Goal: Task Accomplishment & Management: Manage account settings

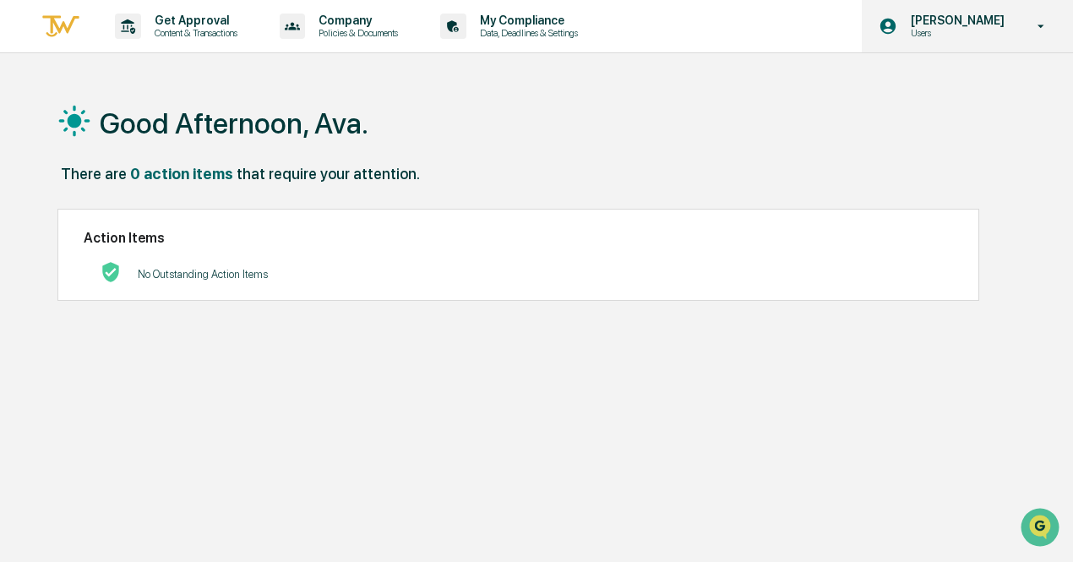
click at [977, 41] on div "[PERSON_NAME] Users" at bounding box center [967, 26] width 211 height 52
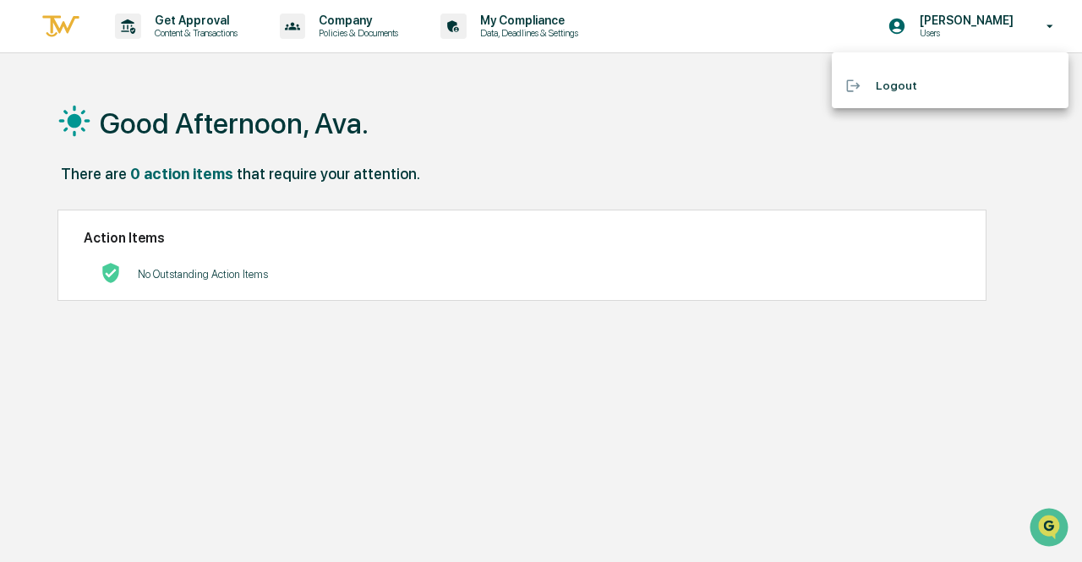
click at [956, 23] on div at bounding box center [541, 281] width 1082 height 562
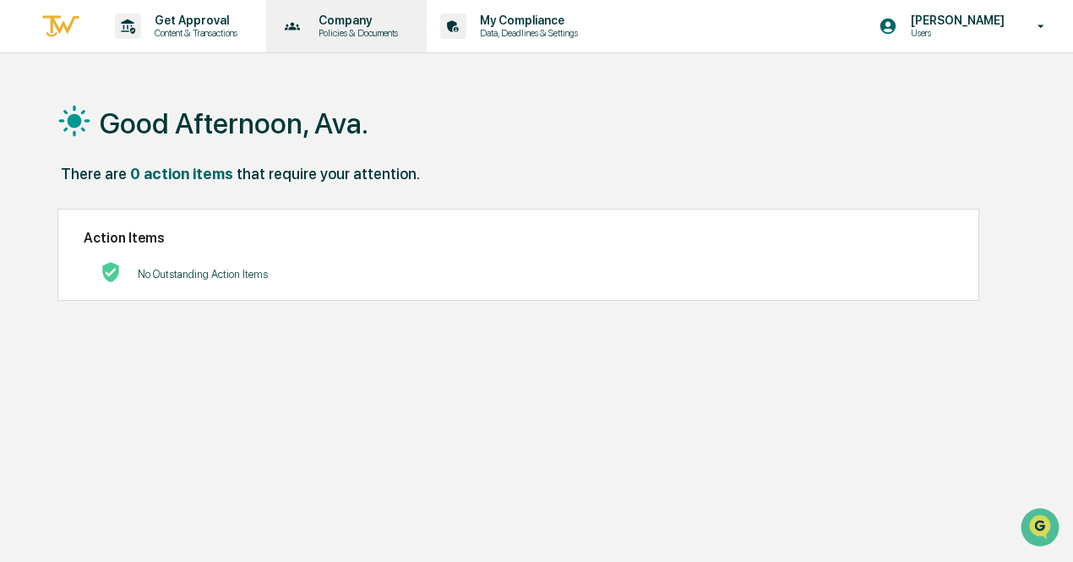
click at [369, 44] on div "Company Policies & Documents" at bounding box center [345, 26] width 145 height 52
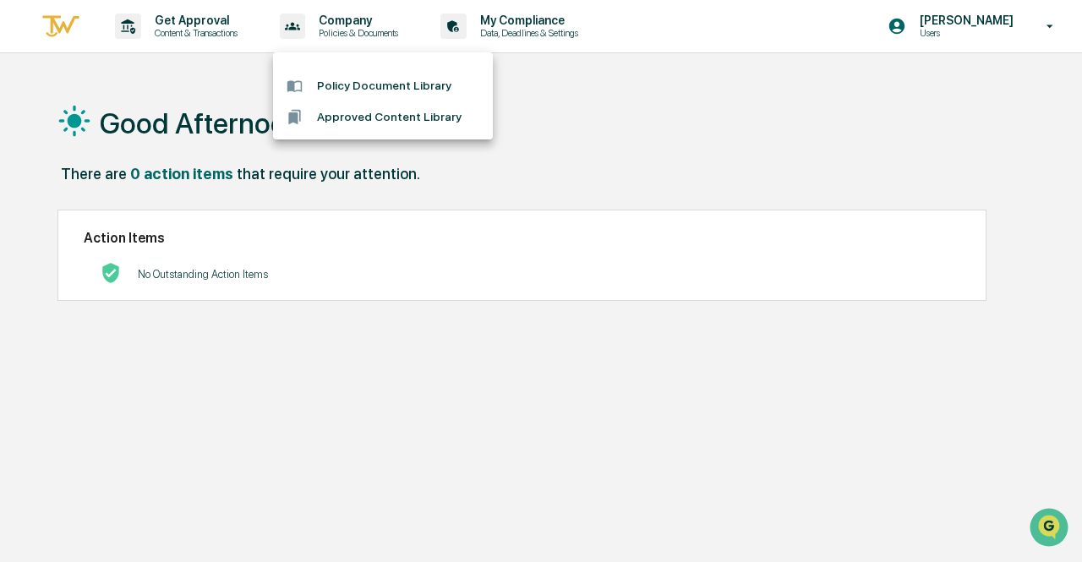
click at [232, 46] on div at bounding box center [541, 281] width 1082 height 562
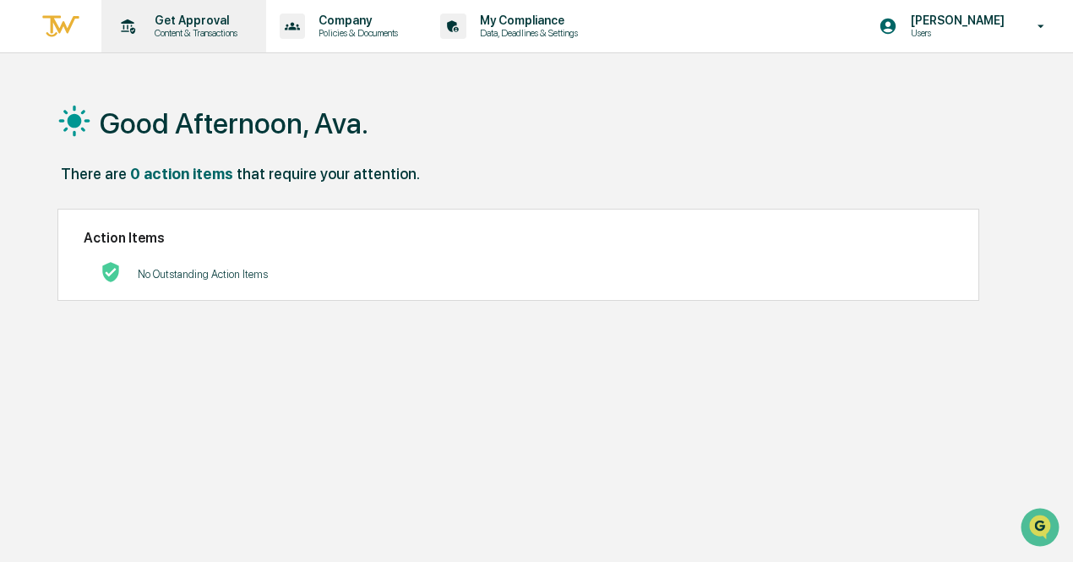
click at [220, 30] on p "Content & Transactions" at bounding box center [193, 33] width 105 height 12
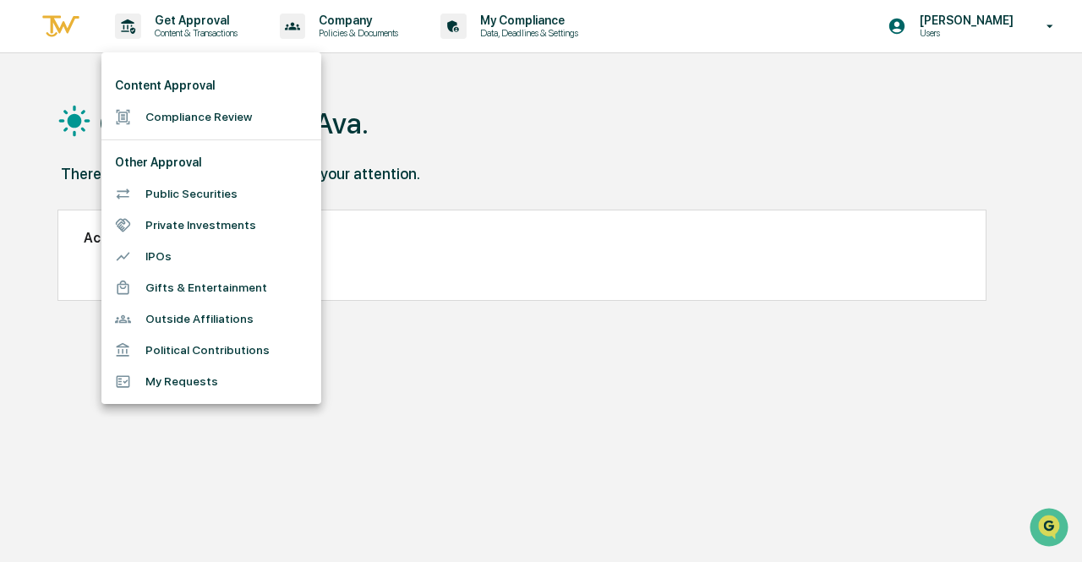
click at [228, 308] on li "Outside Affiliations" at bounding box center [211, 318] width 220 height 31
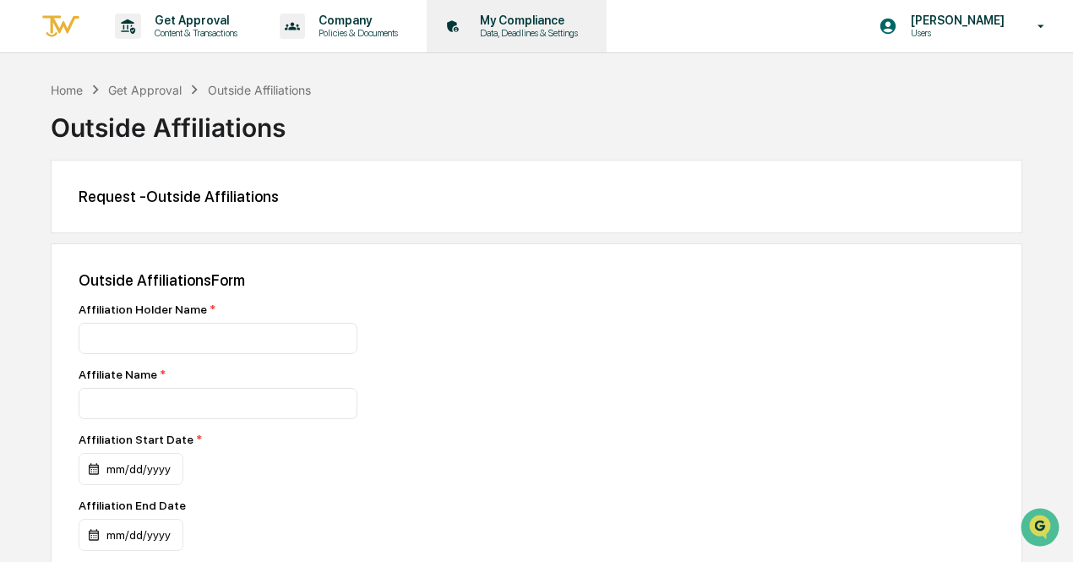
click at [544, 52] on div "My Compliance Data, Deadlines & Settings" at bounding box center [515, 26] width 163 height 52
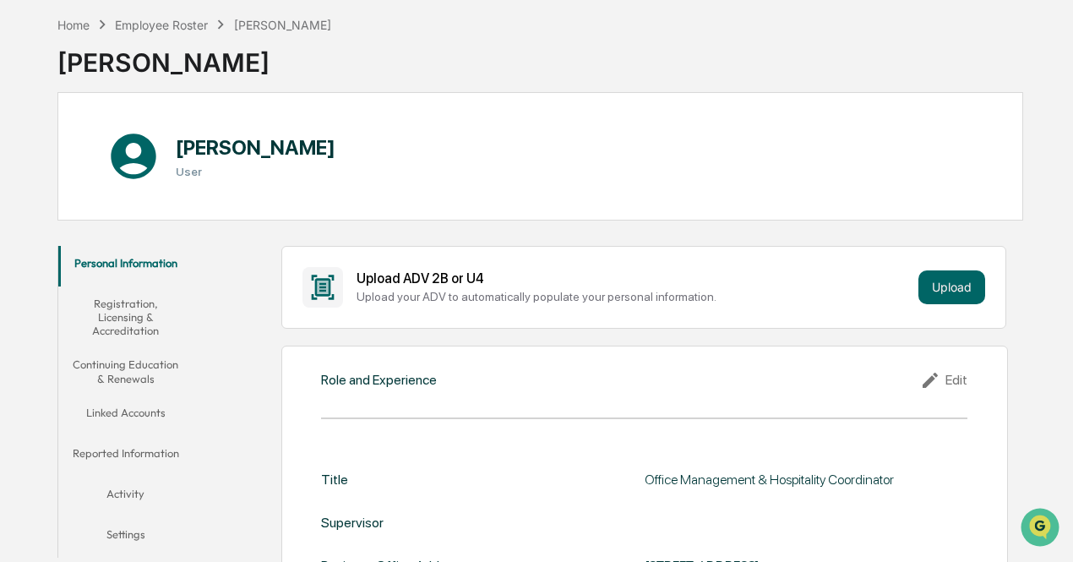
scroll to position [169, 0]
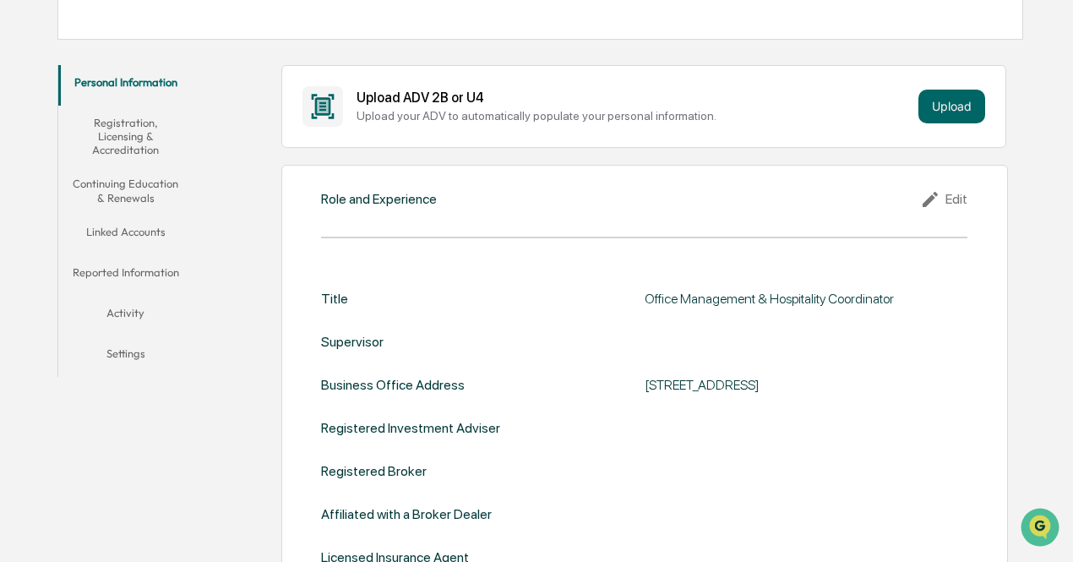
click at [126, 228] on button "Linked Accounts" at bounding box center [125, 235] width 134 height 41
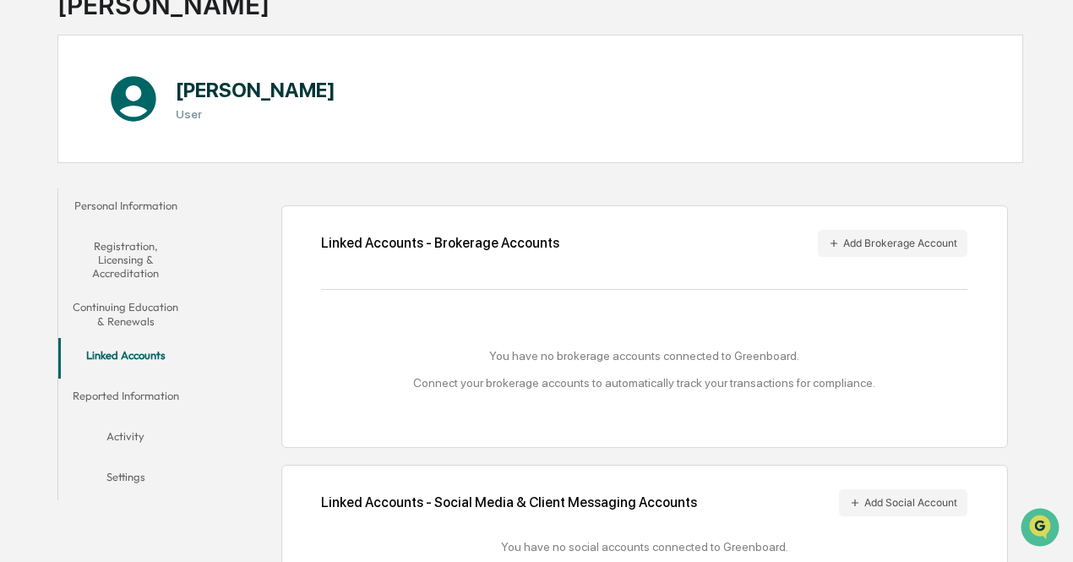
scroll to position [199, 0]
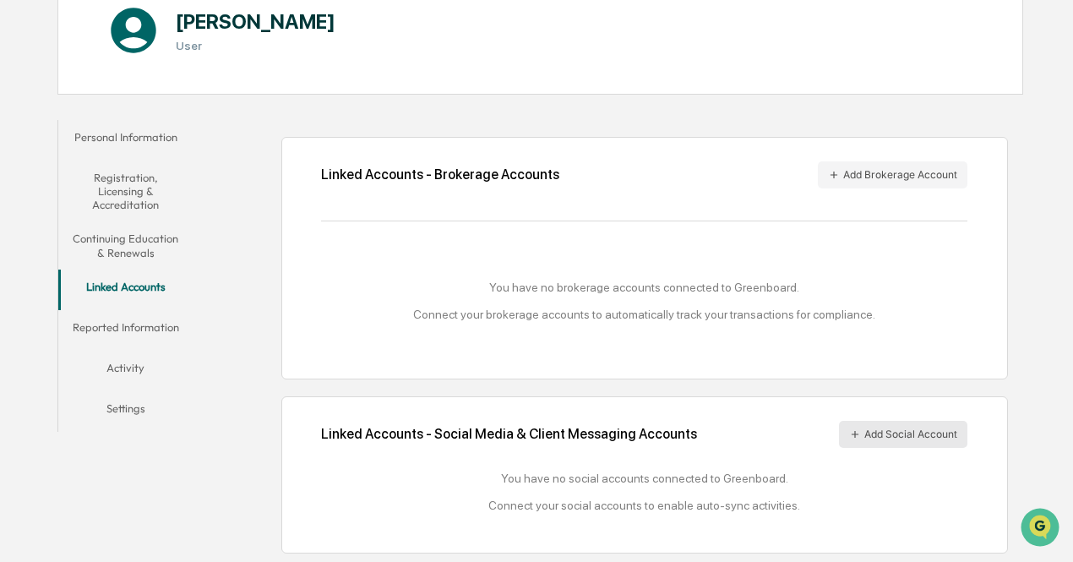
click at [884, 442] on button "Add Social Account" at bounding box center [903, 434] width 128 height 27
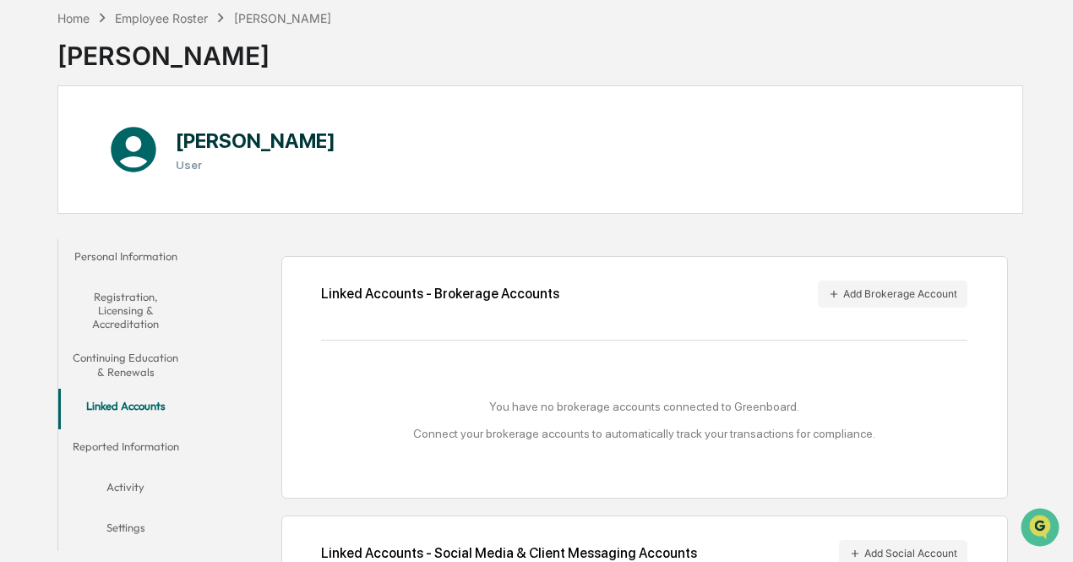
scroll to position [0, 0]
